Goal: Information Seeking & Learning: Learn about a topic

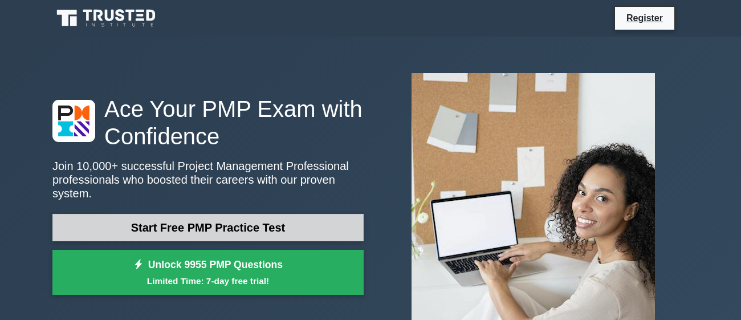
click at [231, 231] on link "Start Free PMP Practice Test" at bounding box center [207, 227] width 311 height 27
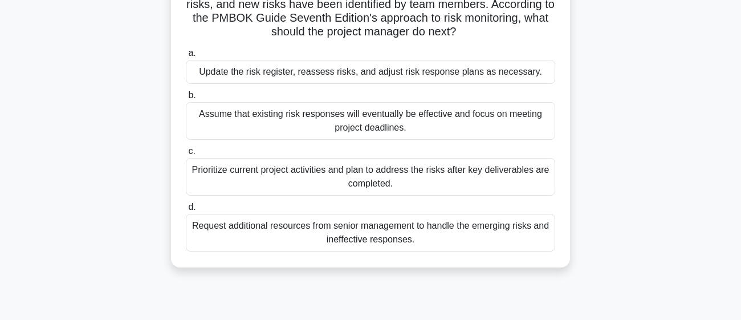
scroll to position [113, 0]
click at [387, 74] on div "Update the risk register, reassess risks, and adjust risk response plans as nec…" at bounding box center [370, 71] width 369 height 24
click at [186, 56] on input "a. Update the risk register, reassess risks, and adjust risk response plans as …" at bounding box center [186, 51] width 0 height 7
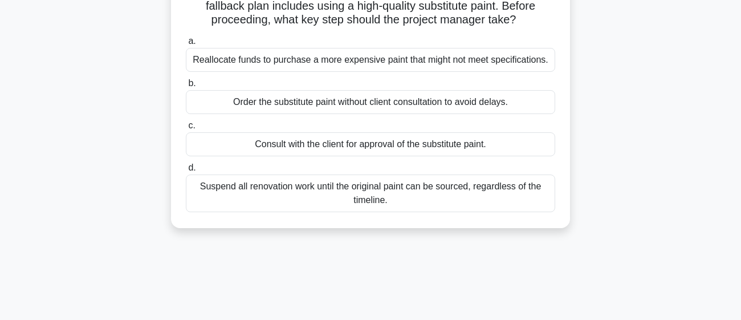
scroll to position [0, 0]
